Goal: Navigation & Orientation: Understand site structure

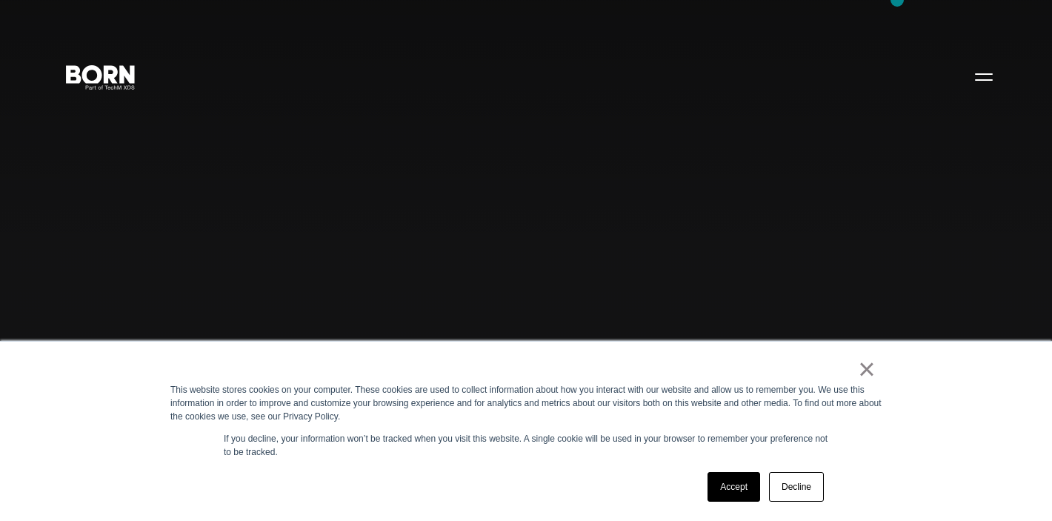
click at [868, 370] on link "×" at bounding box center [867, 368] width 18 height 13
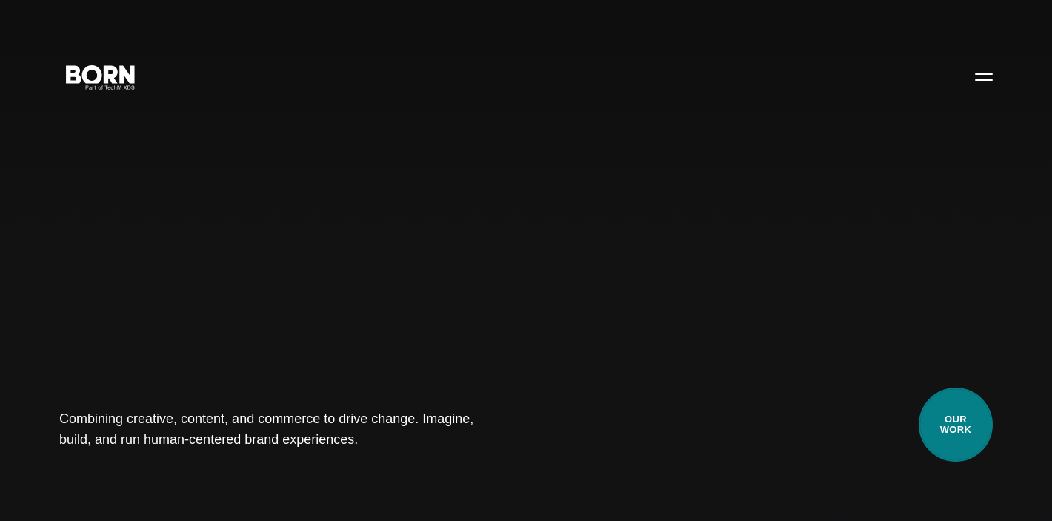
click at [949, 420] on link "Our Work" at bounding box center [955, 424] width 74 height 74
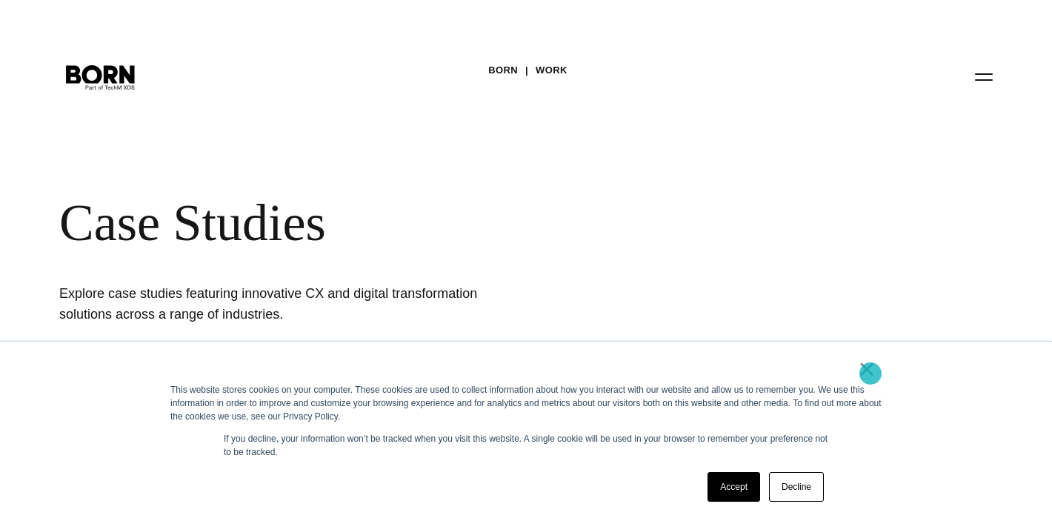
click at [870, 373] on link "×" at bounding box center [867, 368] width 18 height 13
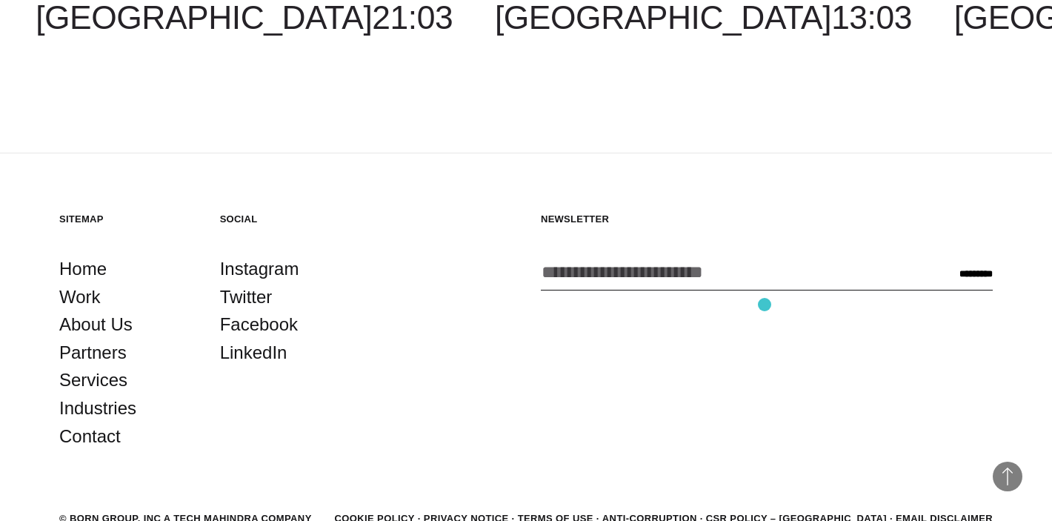
scroll to position [4429, 0]
click at [106, 310] on link "About Us" at bounding box center [95, 324] width 73 height 28
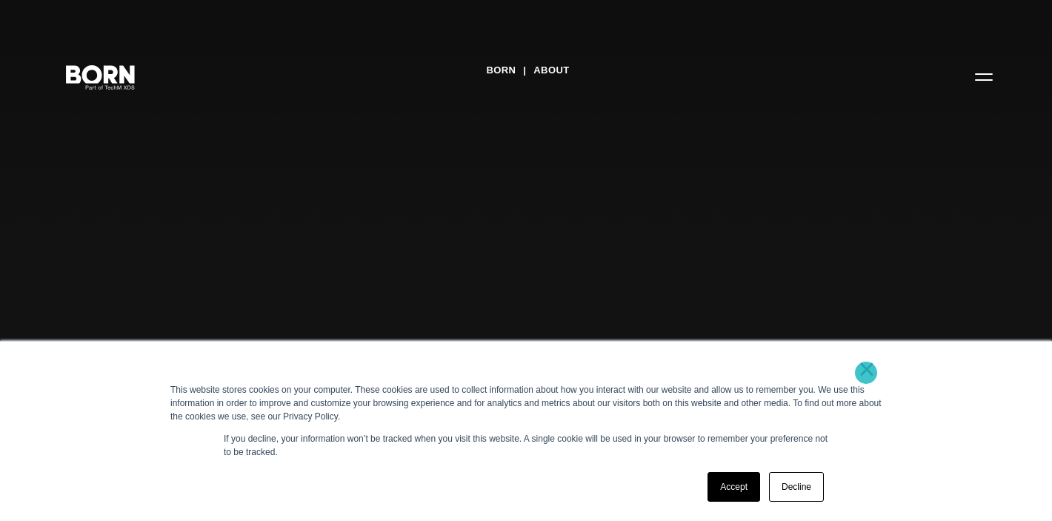
click at [866, 373] on link "×" at bounding box center [867, 368] width 18 height 13
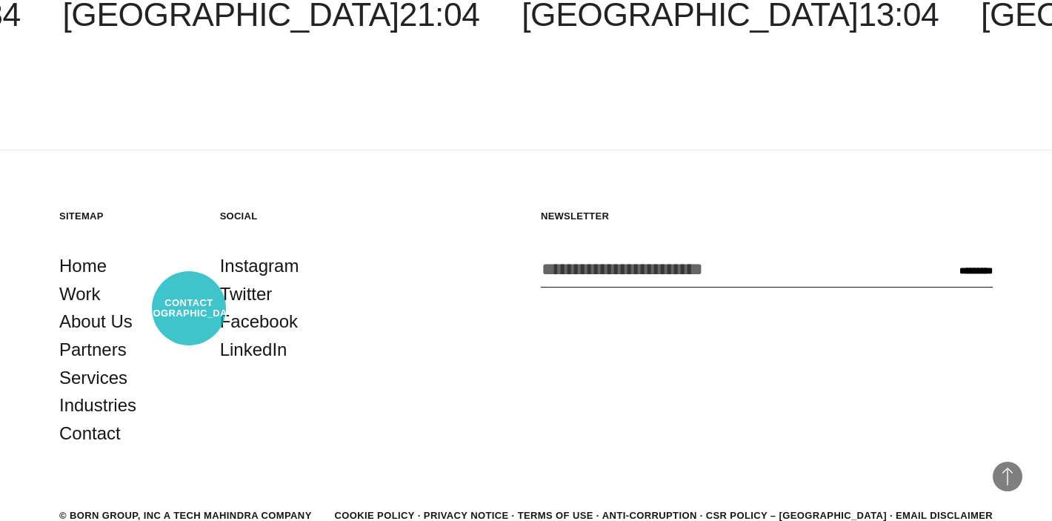
scroll to position [4953, 0]
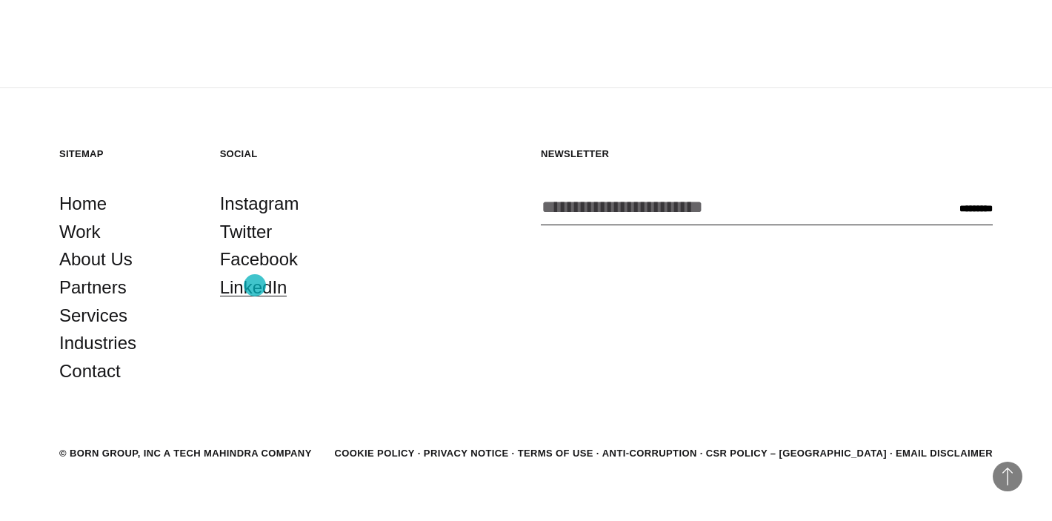
click at [251, 288] on link "LinkedIn" at bounding box center [253, 287] width 67 height 28
